Goal: Find specific page/section: Find specific page/section

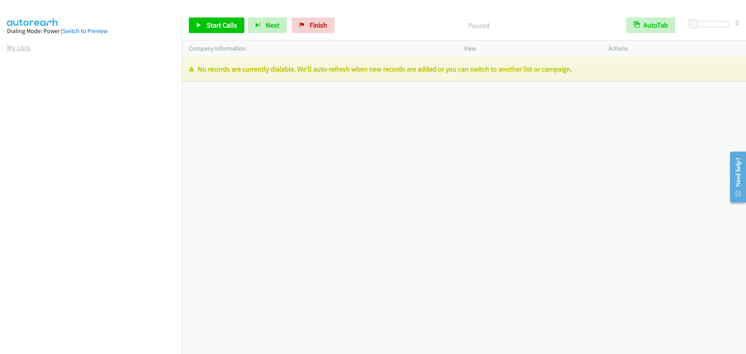
click at [24, 48] on link "My Lists" at bounding box center [18, 47] width 23 height 9
drag, startPoint x: 20, startPoint y: 48, endPoint x: 23, endPoint y: 52, distance: 4.5
click at [20, 48] on link "My Lists" at bounding box center [18, 47] width 23 height 9
